Goal: Communication & Community: Answer question/provide support

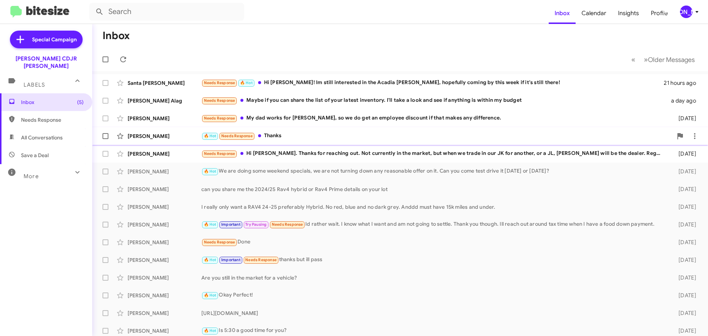
click at [351, 138] on div "🔥 Hot Needs Response Thanks" at bounding box center [437, 136] width 472 height 8
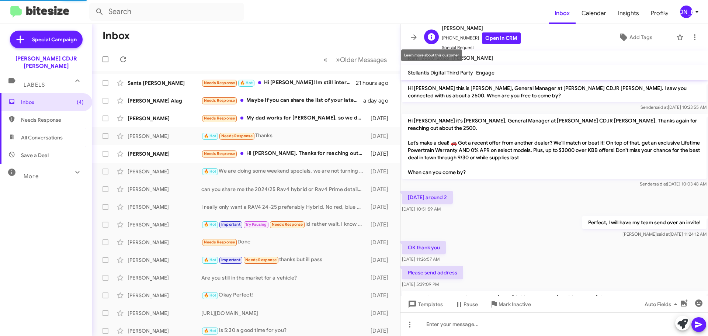
scroll to position [59, 0]
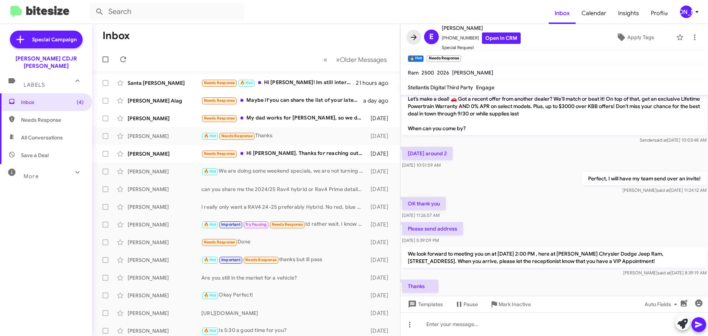
click at [410, 35] on icon at bounding box center [414, 37] width 9 height 9
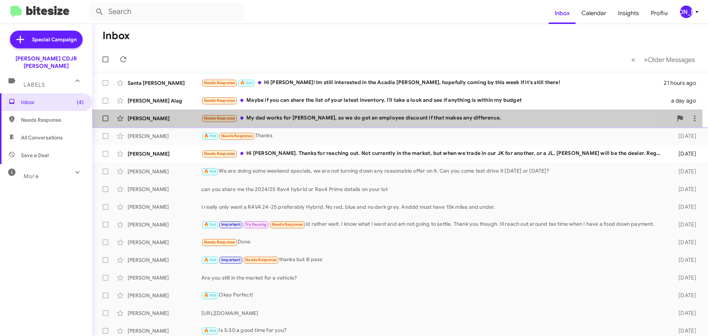
click at [259, 116] on div "Needs Response My dad works for [PERSON_NAME], so we do get an employee discoun…" at bounding box center [437, 118] width 472 height 8
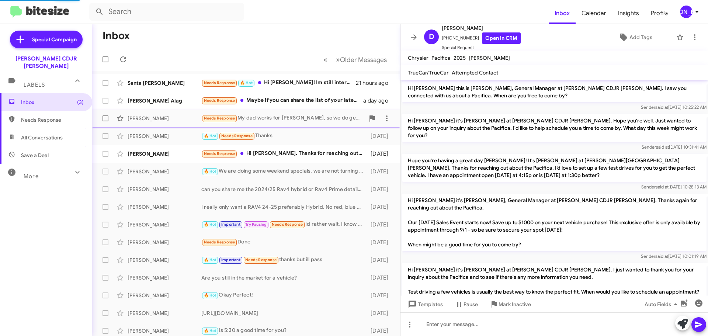
scroll to position [201, 0]
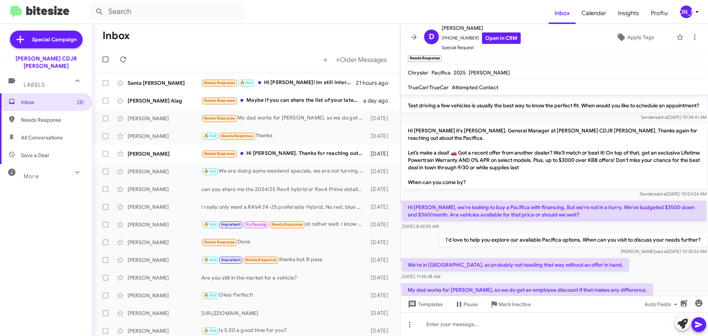
click at [417, 44] on mat-toolbar "D [PERSON_NAME] [PHONE_NUMBER] Open in CRM Special Request Apply Tags" at bounding box center [555, 37] width 308 height 27
click at [416, 42] on button at bounding box center [414, 37] width 15 height 15
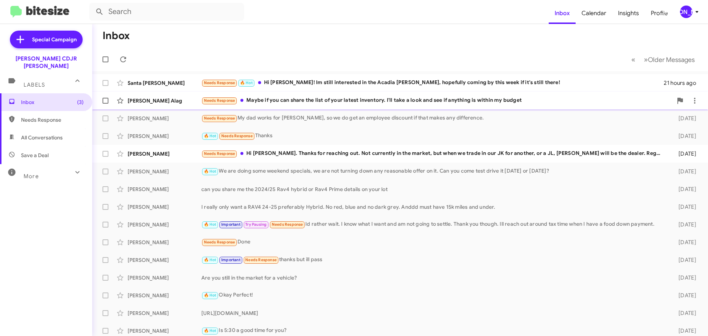
click at [342, 105] on div "[PERSON_NAME] Alag Needs Response Maybe if you can share the list of your lates…" at bounding box center [400, 100] width 604 height 15
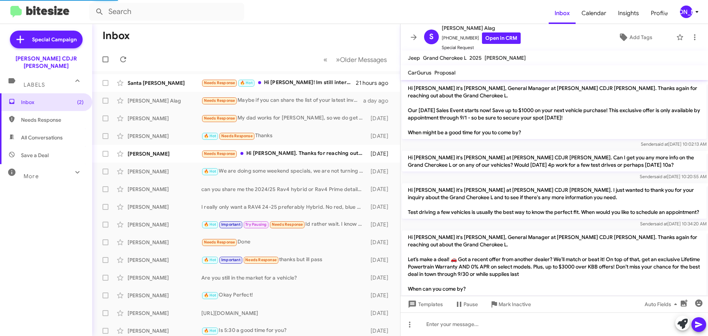
scroll to position [22, 0]
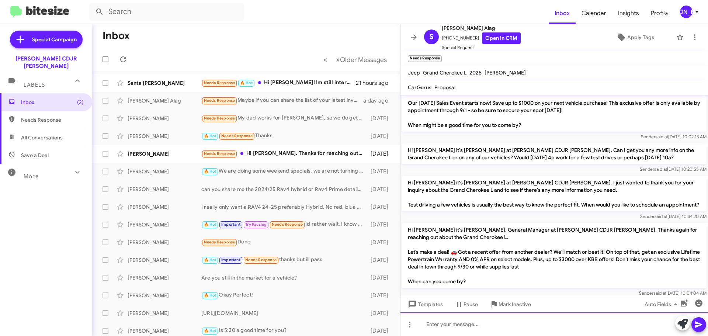
click at [475, 317] on div at bounding box center [555, 325] width 308 height 24
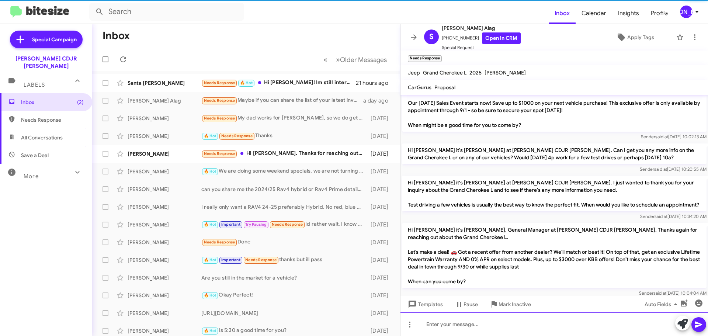
scroll to position [93, 0]
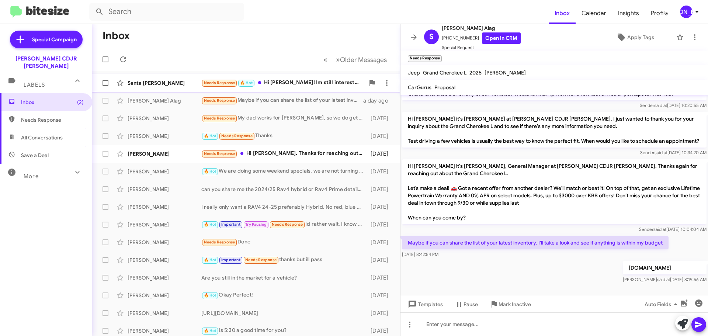
click at [304, 79] on div "Needs Response 🔥 Hot Hi [PERSON_NAME]! Im still interested in the Acadia [PERSO…" at bounding box center [282, 83] width 163 height 8
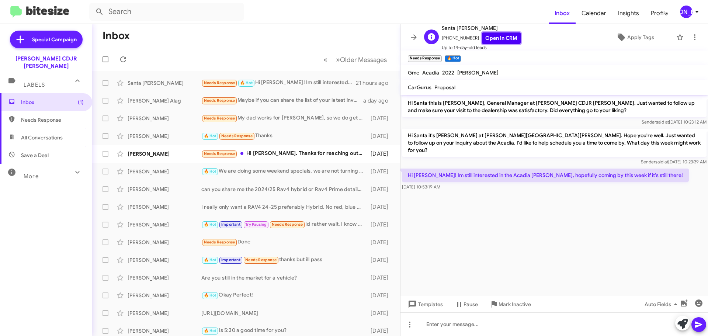
click at [484, 36] on link "Open in CRM" at bounding box center [501, 37] width 39 height 11
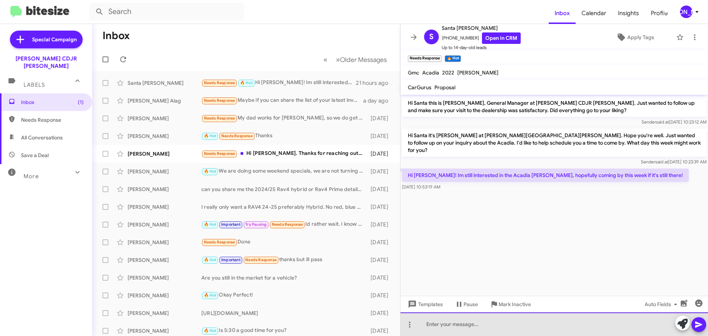
click at [464, 325] on div at bounding box center [555, 325] width 308 height 24
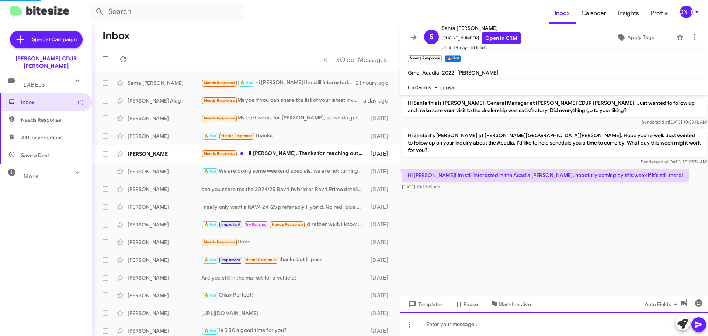
click at [501, 322] on div at bounding box center [555, 325] width 308 height 24
